Goal: Navigation & Orientation: Find specific page/section

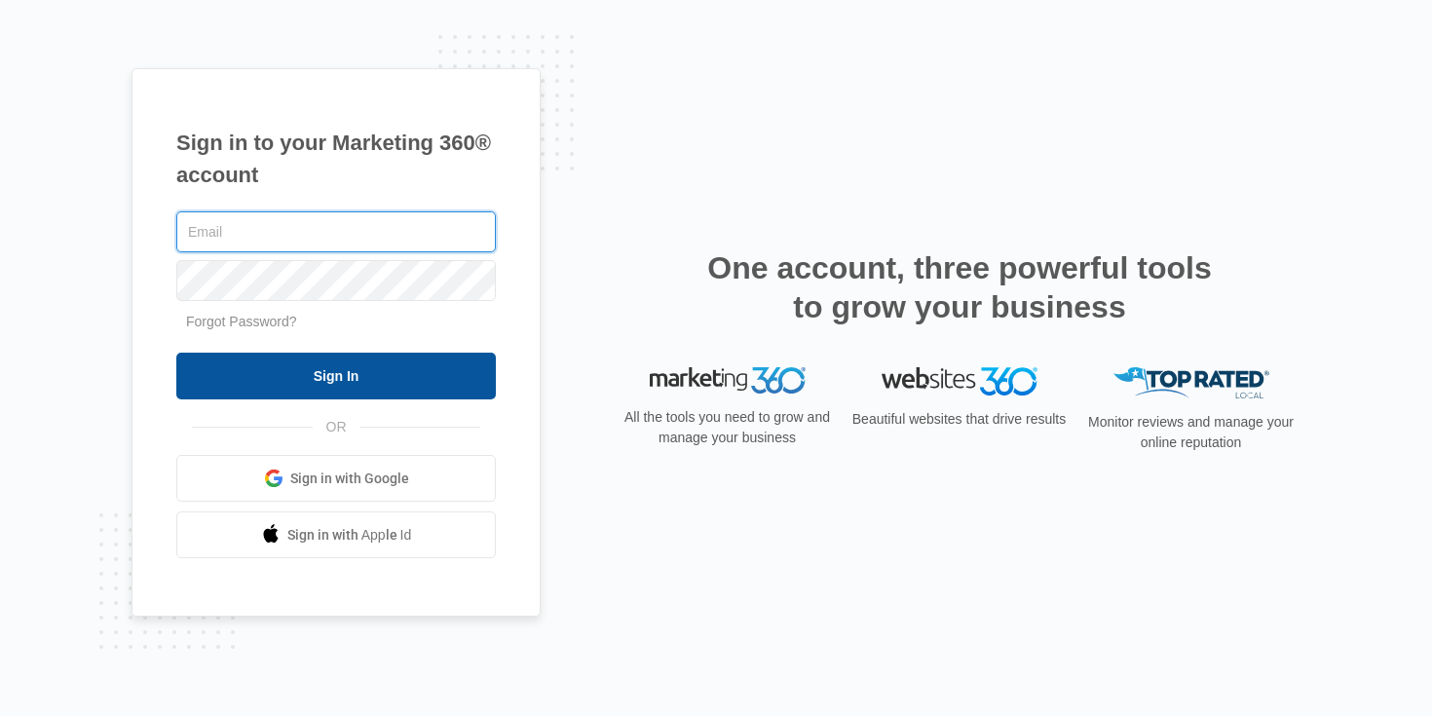
type input "[EMAIL_ADDRESS][DOMAIN_NAME]"
click at [405, 375] on input "Sign In" at bounding box center [335, 376] width 319 height 47
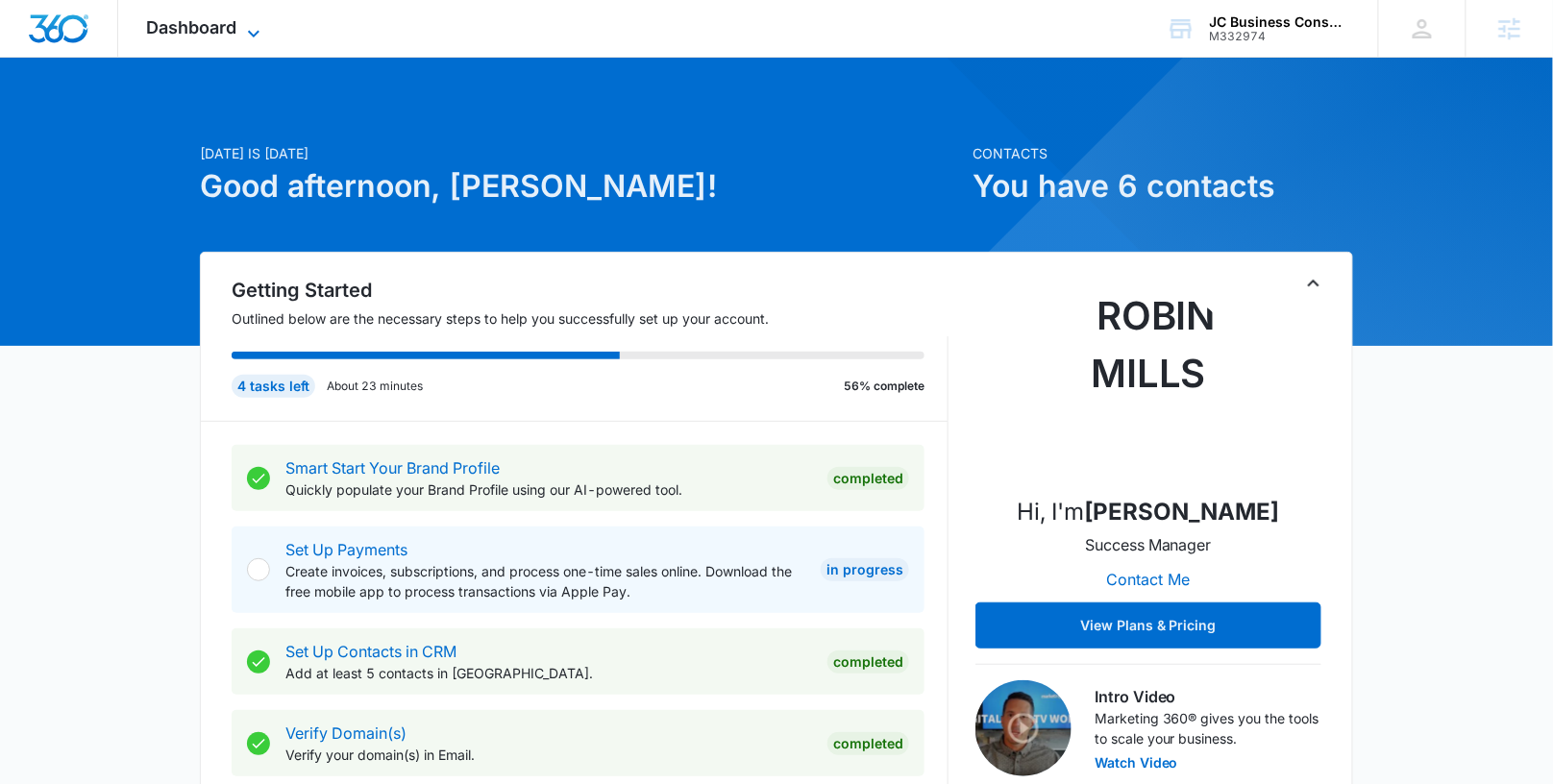
click at [227, 36] on span "Dashboard" at bounding box center [192, 28] width 91 height 20
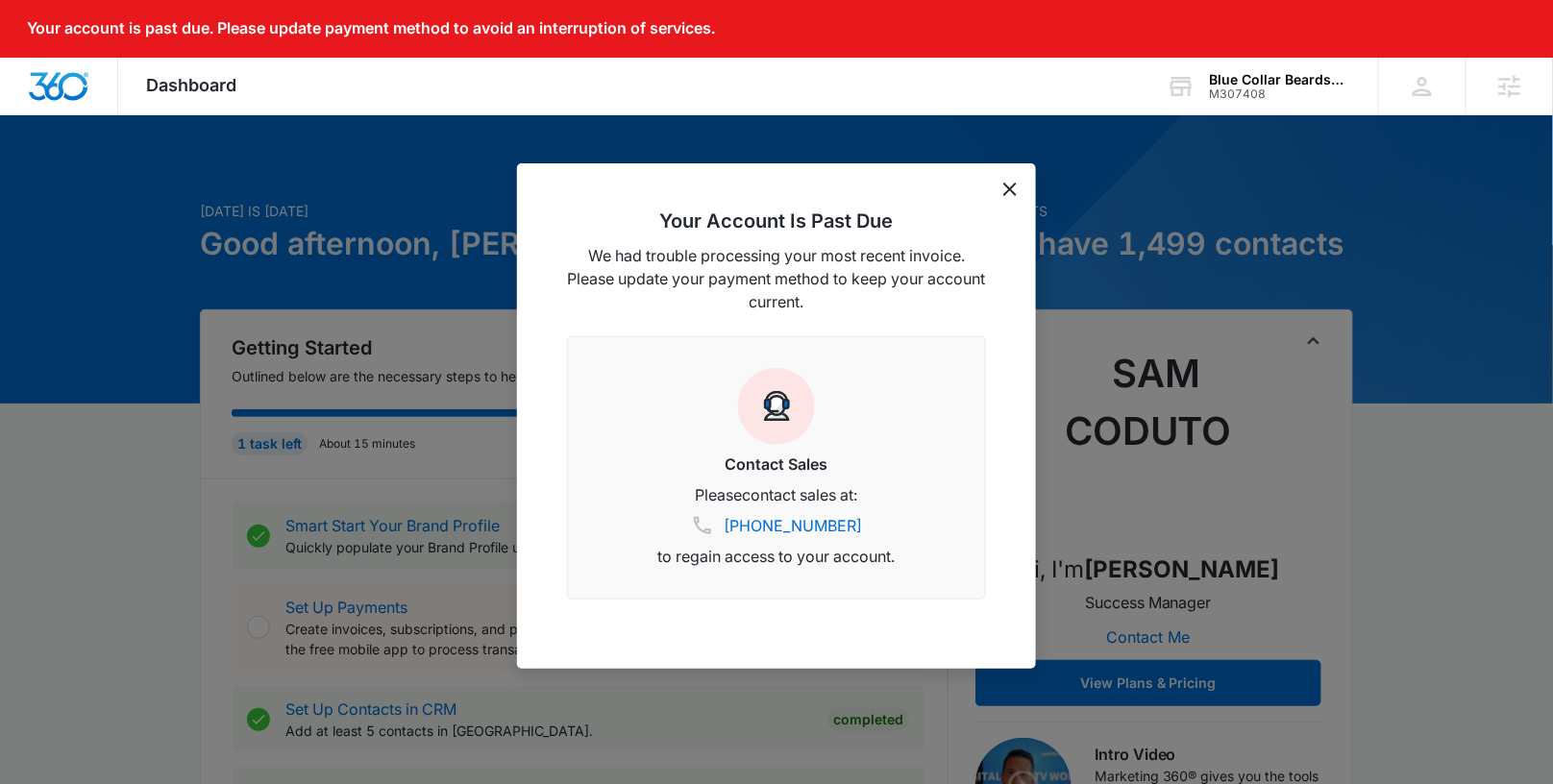
click at [1009, 189] on icon "dismiss this dialog" at bounding box center [1010, 189] width 14 height 14
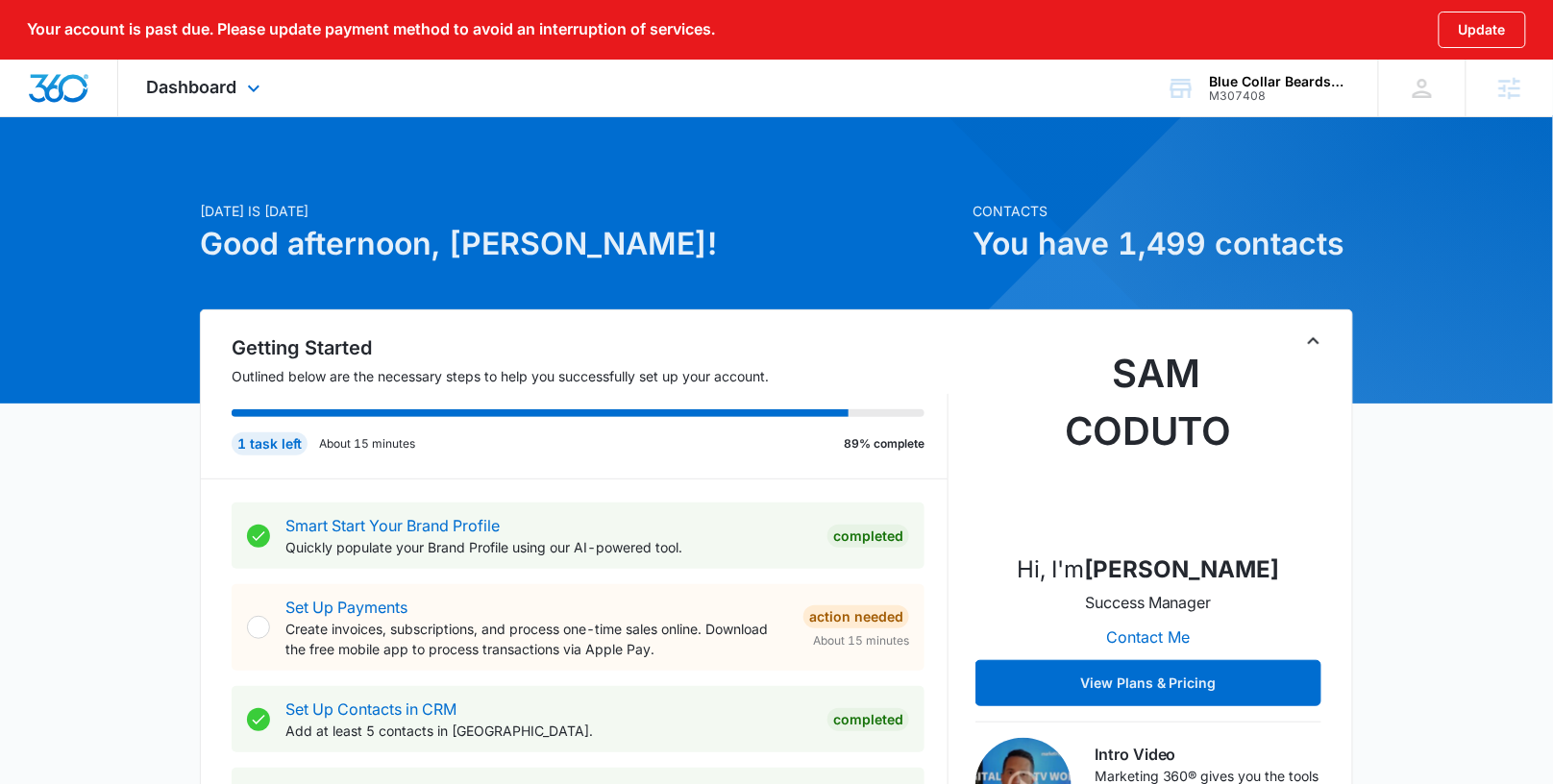
click at [216, 101] on div "Dashboard Apps Reputation Forms CRM Email Social Content Ads Intelligence Files…" at bounding box center [206, 87] width 176 height 56
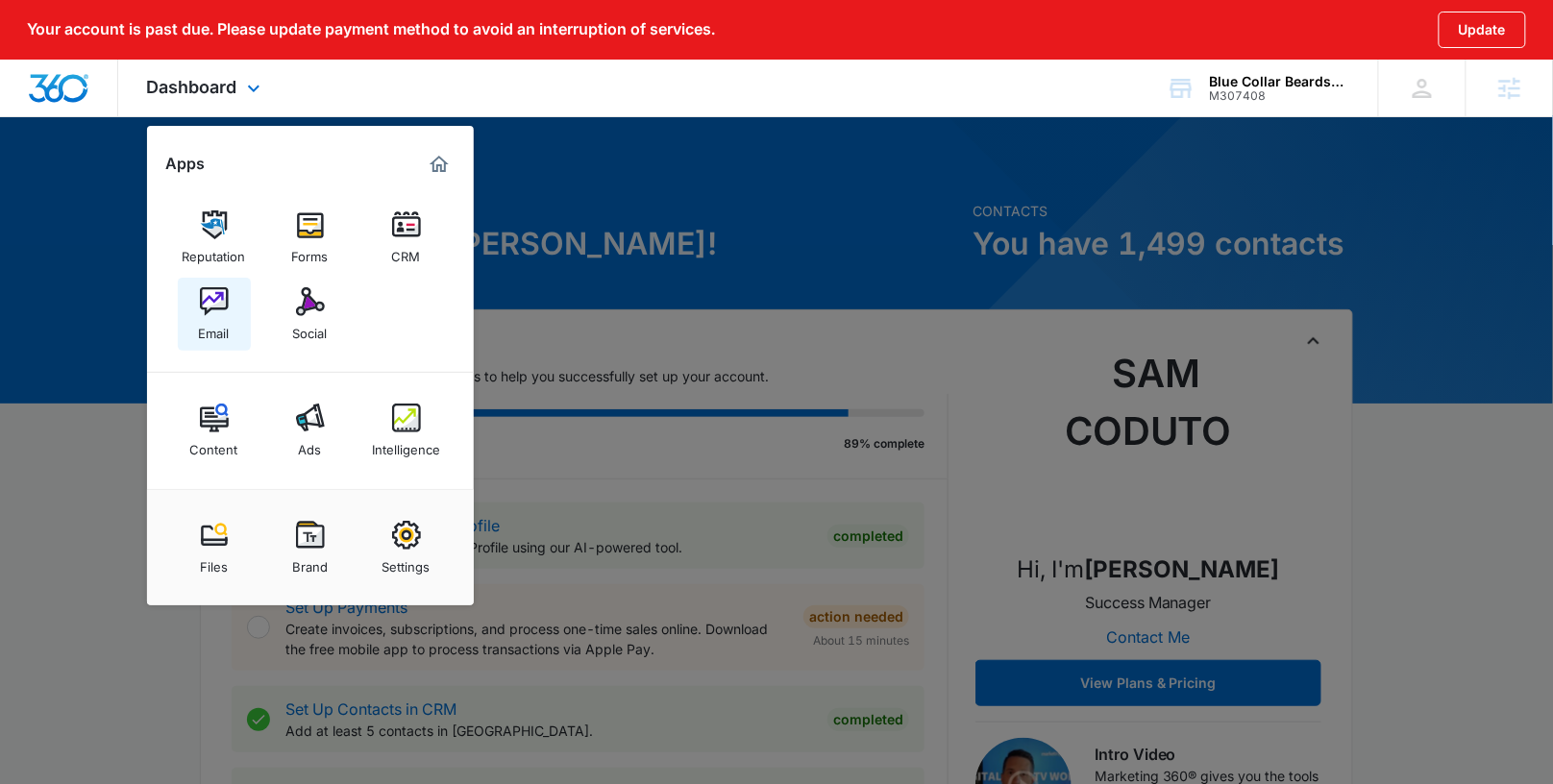
click at [211, 313] on img at bounding box center [214, 301] width 29 height 29
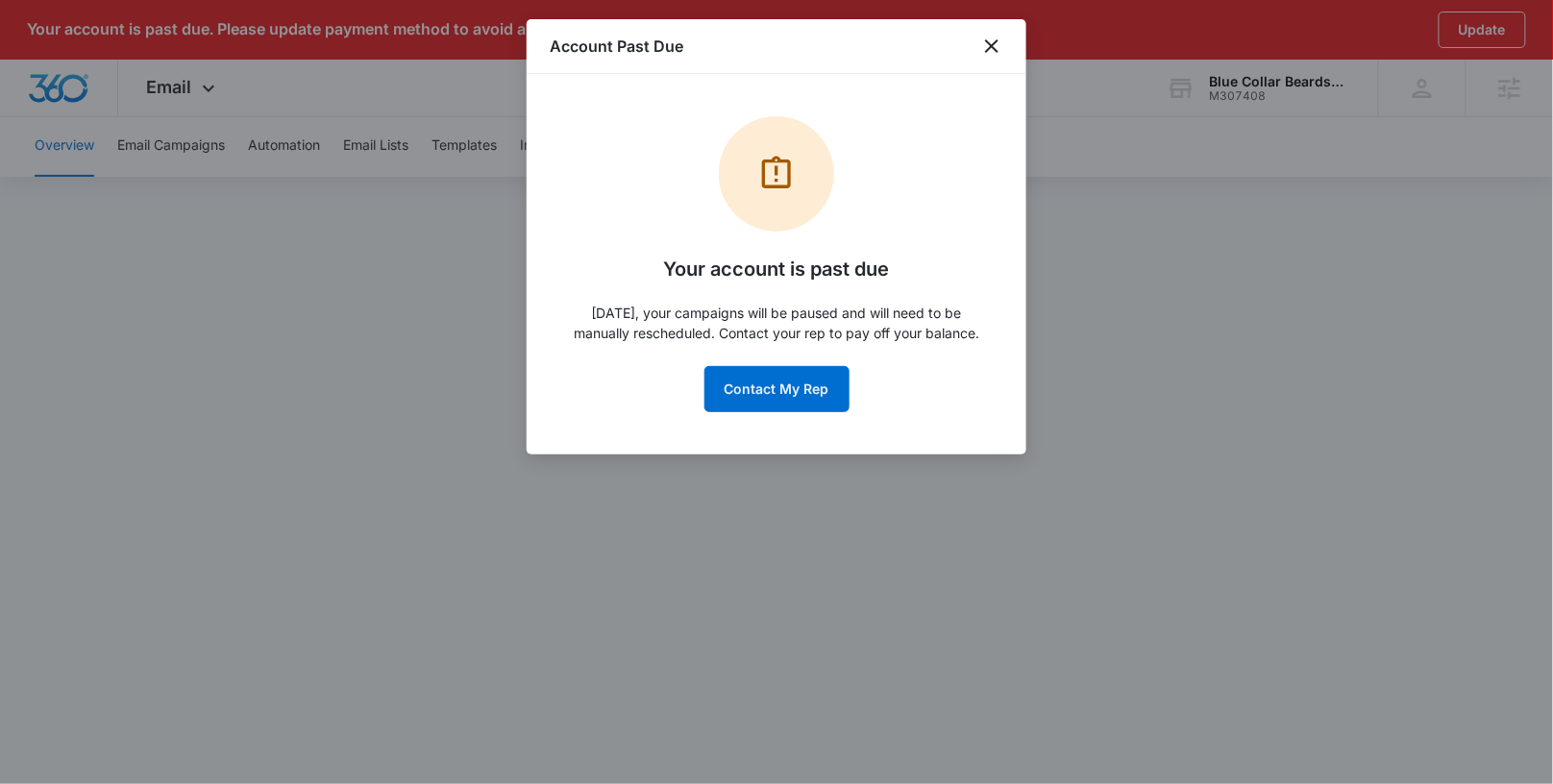
click at [771, 329] on p "In 29 days, your campaigns will be paused and will need to be manually reschedu…" at bounding box center [776, 322] width 415 height 40
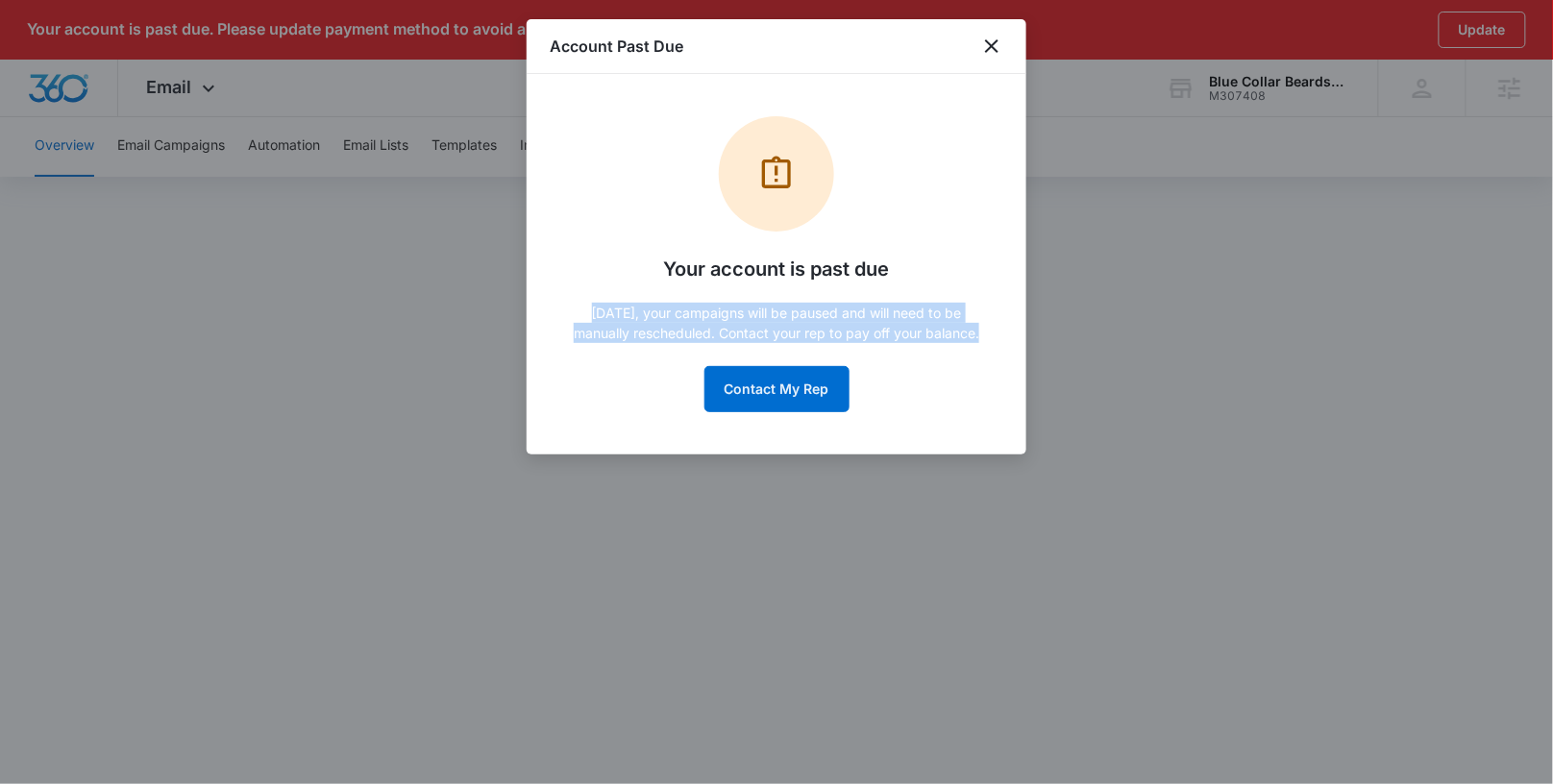
click at [771, 329] on p "In 29 days, your campaigns will be paused and will need to be manually reschedu…" at bounding box center [776, 322] width 415 height 40
copy p "In 29 days, your campaigns will be paused and will need to be manually reschedu…"
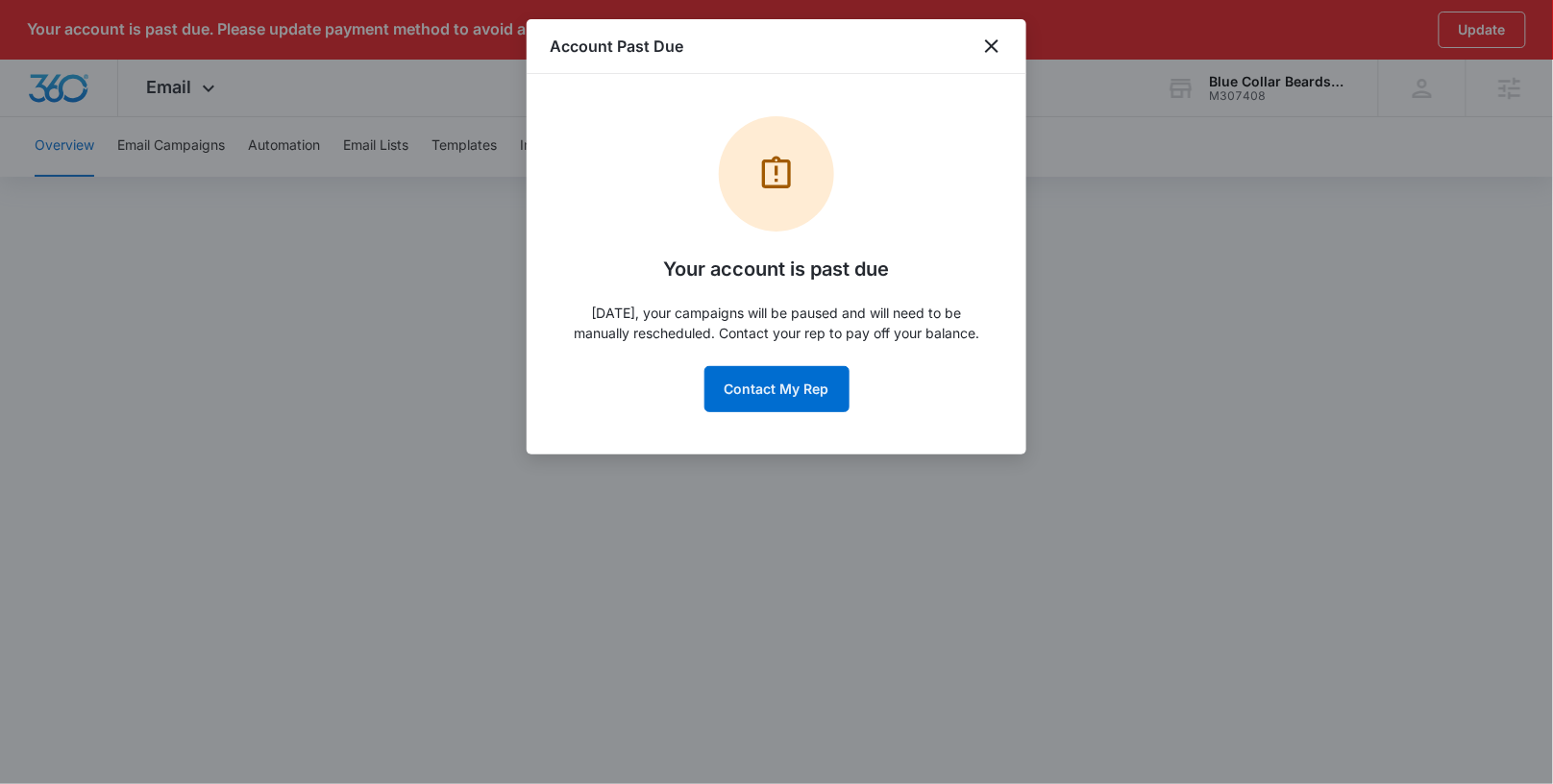
click at [988, 29] on div "Account Past Due" at bounding box center [776, 46] width 499 height 55
click at [984, 40] on icon "close" at bounding box center [991, 45] width 23 height 23
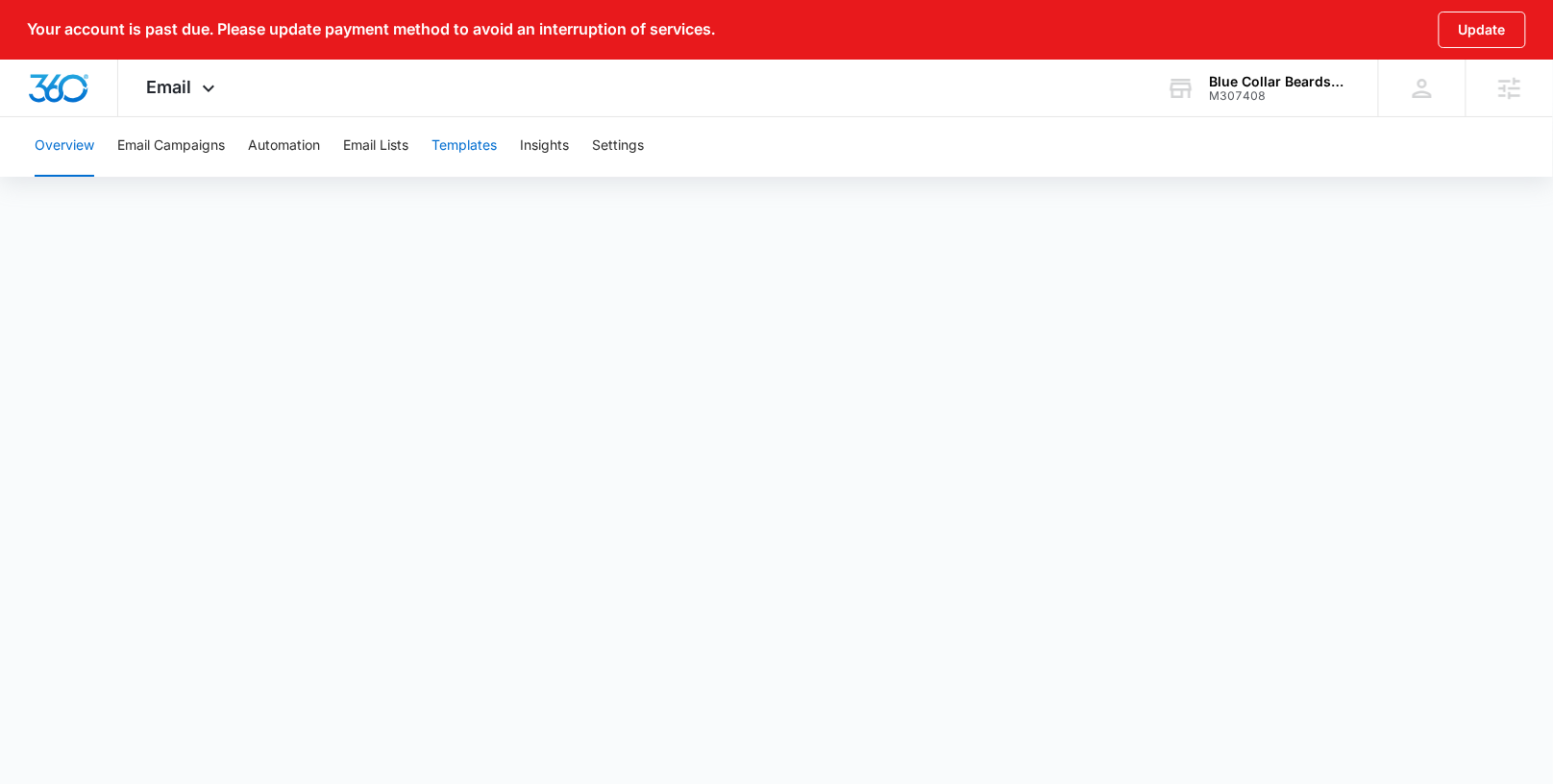
click at [478, 147] on button "Templates" at bounding box center [464, 146] width 65 height 61
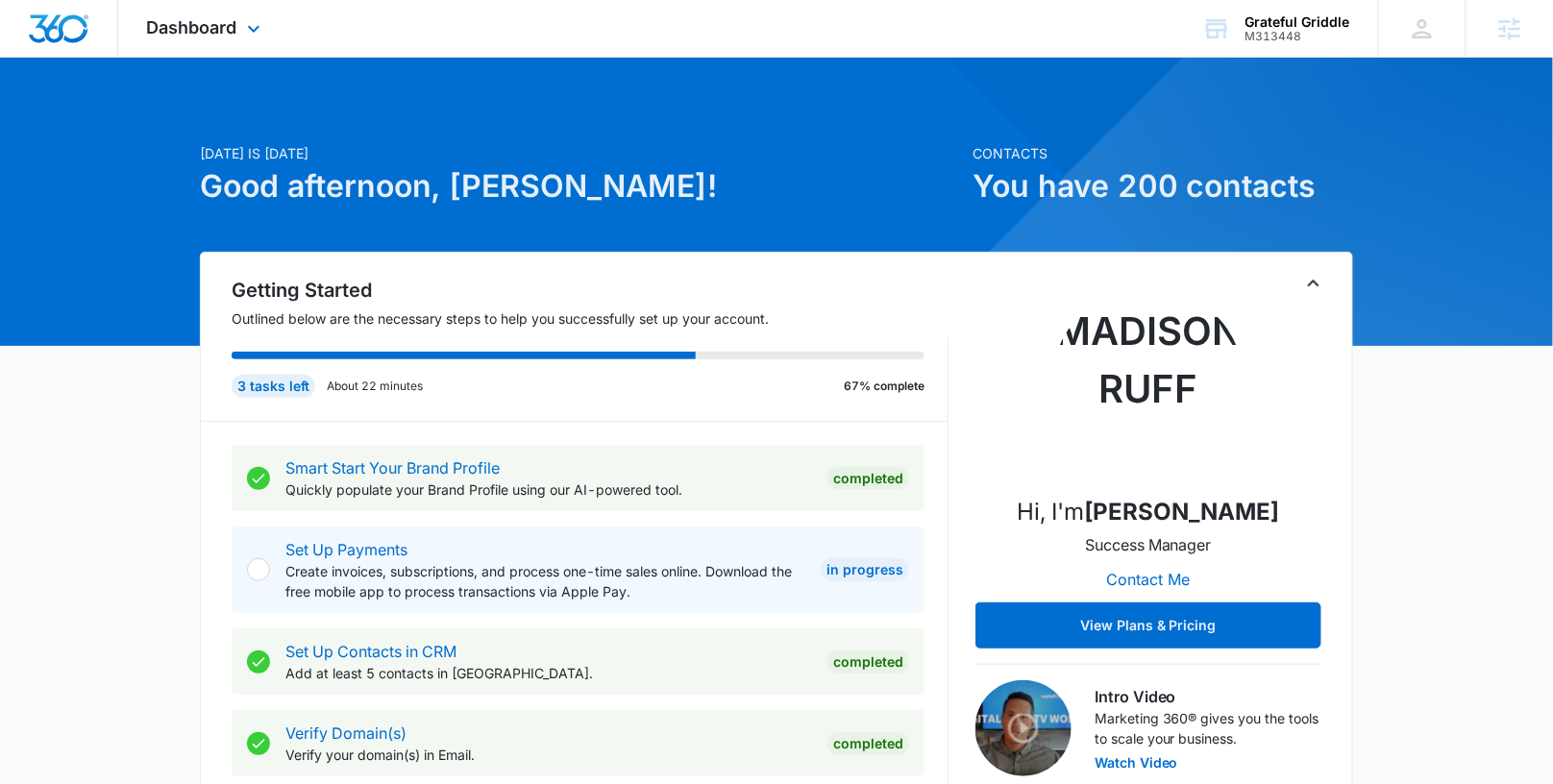
click at [215, 17] on div "Dashboard Apps Reputation Websites Forms CRM Email Social Content Ads Intellige…" at bounding box center [206, 28] width 176 height 56
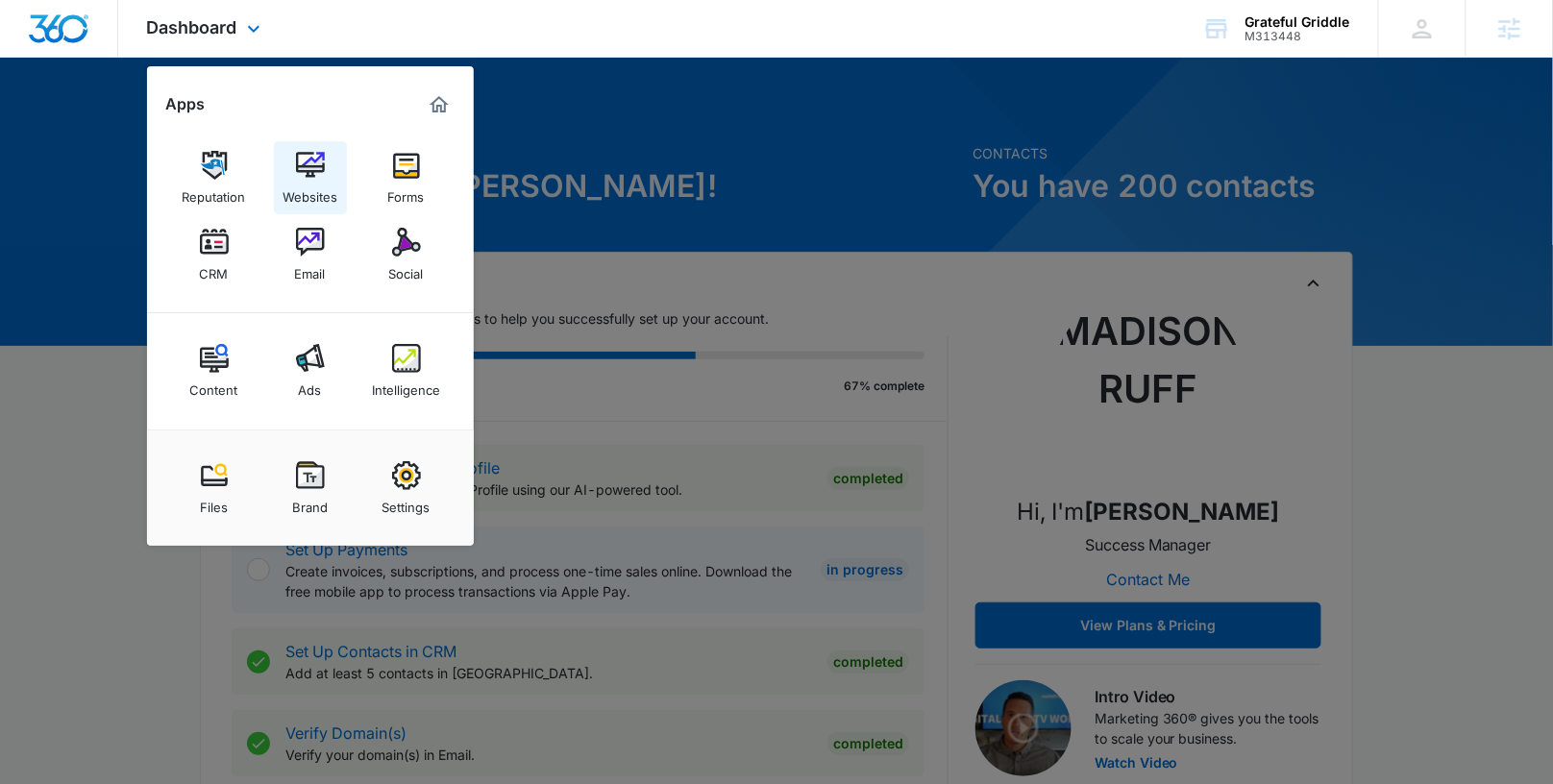
click at [299, 182] on div "Websites" at bounding box center [310, 191] width 55 height 25
